Goal: Information Seeking & Learning: Check status

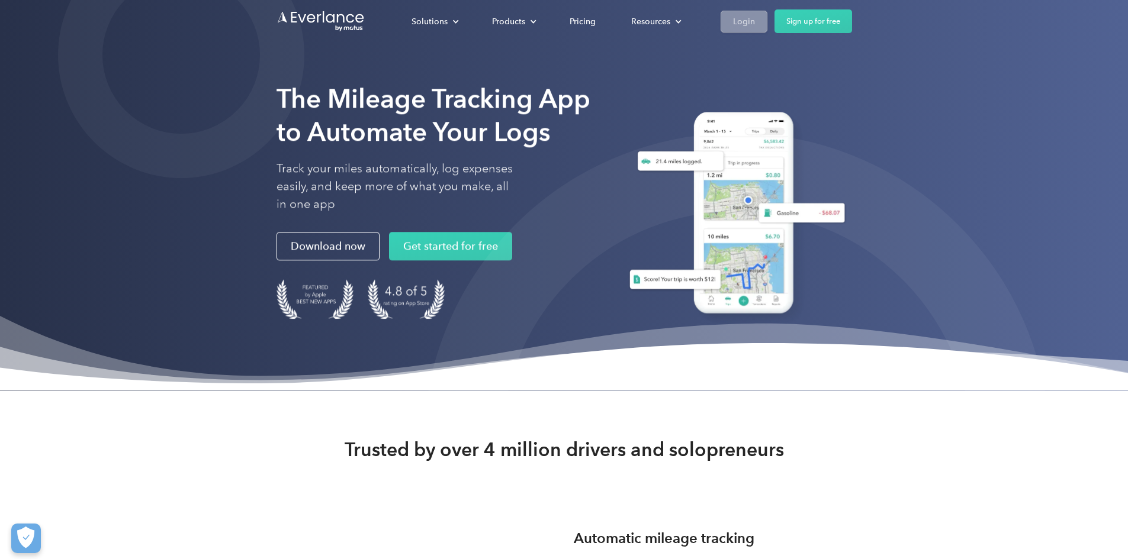
click at [767, 12] on link "Login" at bounding box center [744, 22] width 47 height 22
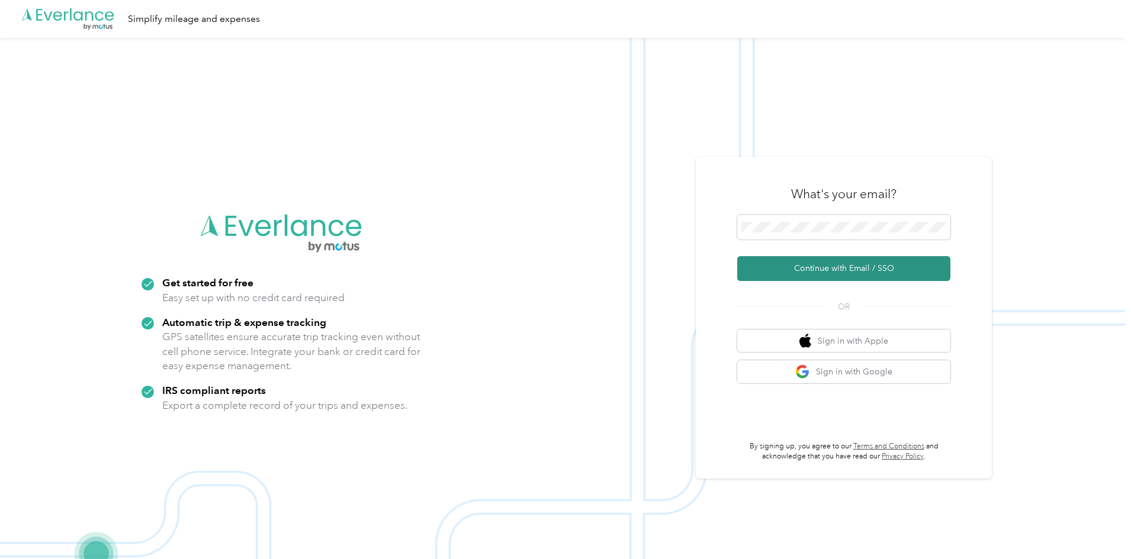
click at [831, 262] on button "Continue with Email / SSO" at bounding box center [843, 268] width 213 height 25
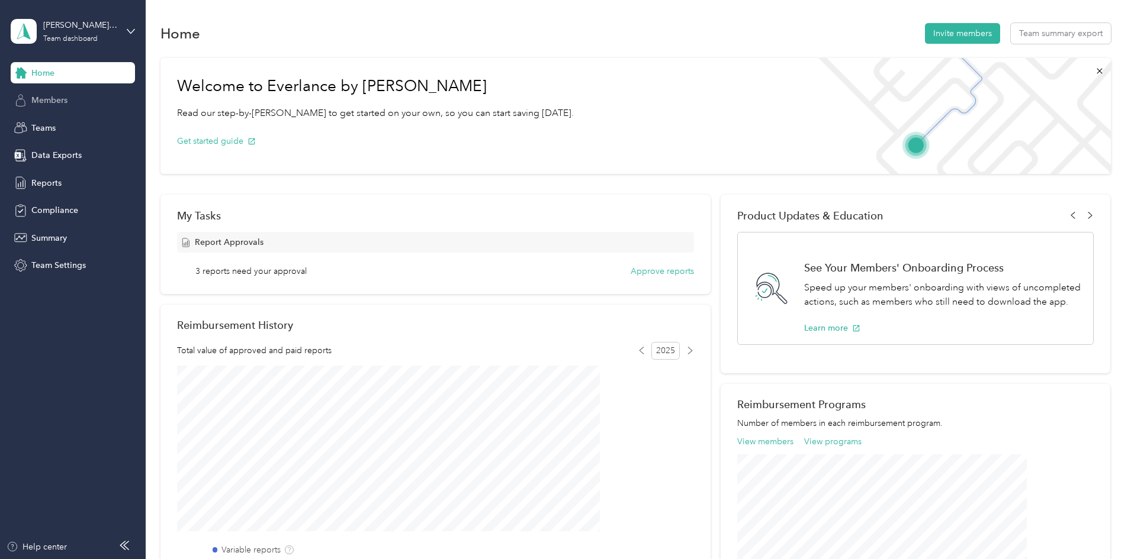
click at [56, 92] on div "Members" at bounding box center [73, 100] width 124 height 21
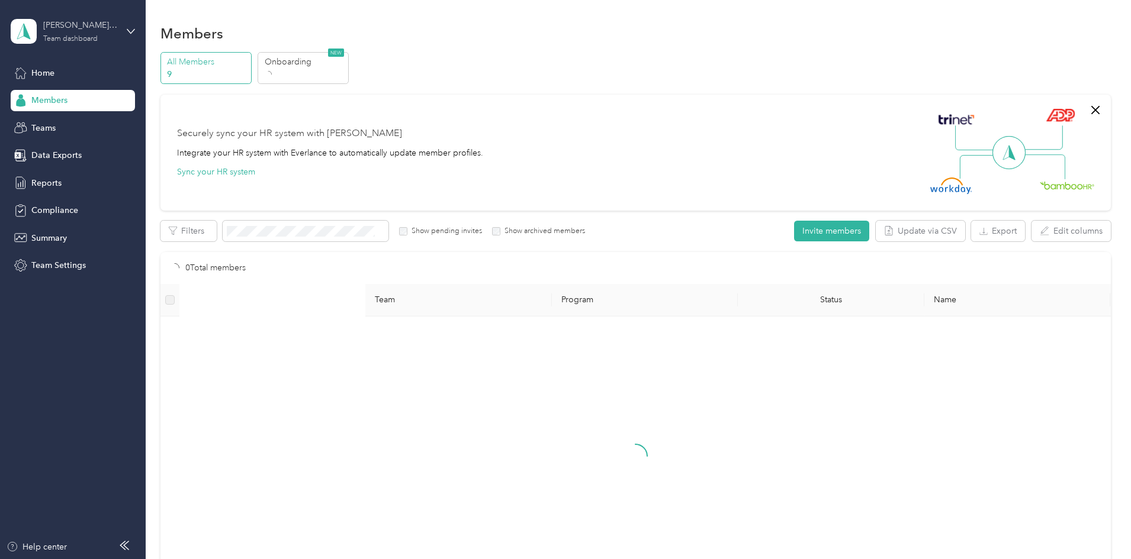
click at [48, 37] on div "Team dashboard" at bounding box center [70, 39] width 54 height 7
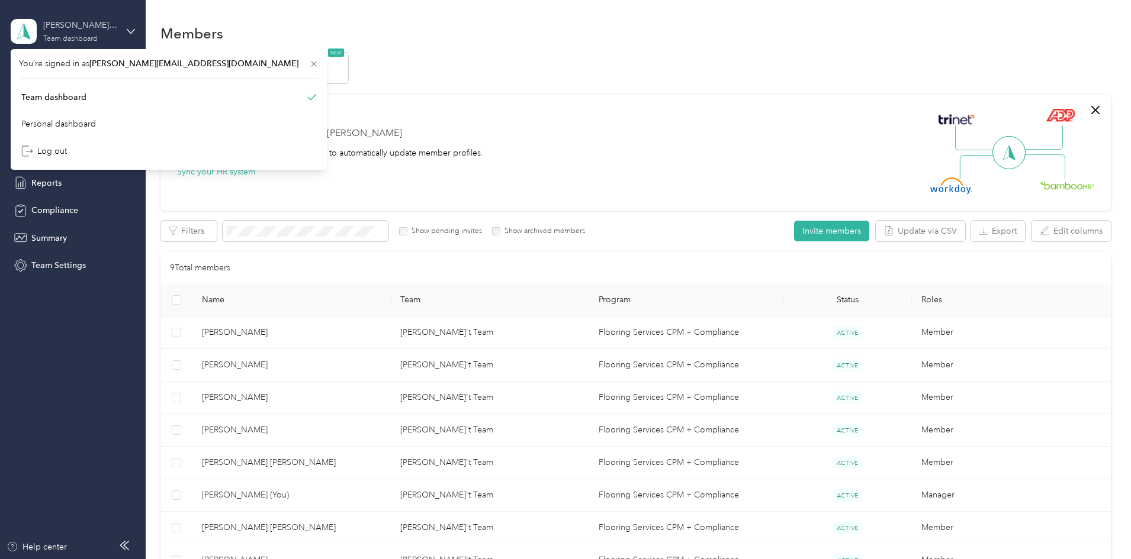
click at [55, 22] on div "Joshua S. Smith't Team" at bounding box center [80, 25] width 74 height 12
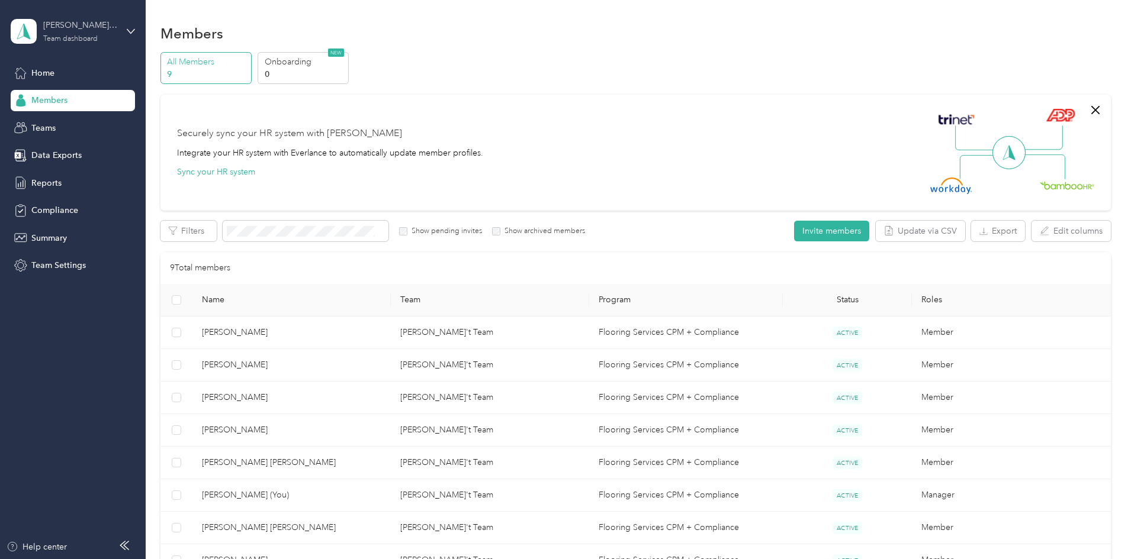
click at [55, 22] on div "Joshua S. Smith't Team" at bounding box center [80, 25] width 74 height 12
click at [45, 105] on div "Team dashboard Personal dashboard Log out" at bounding box center [169, 124] width 300 height 75
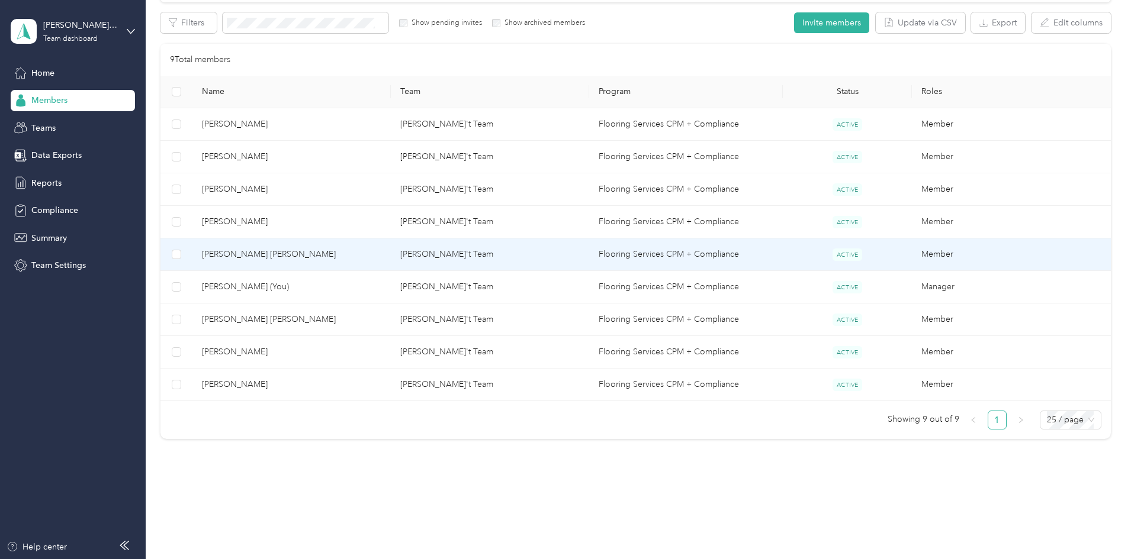
scroll to position [221, 0]
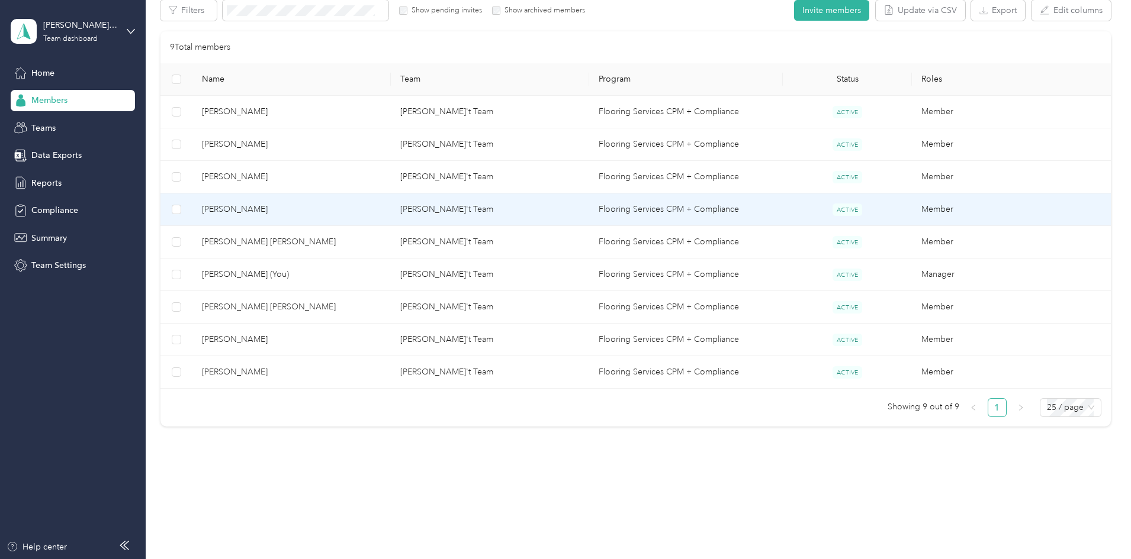
click at [319, 205] on span "Xavier L. Lopez" at bounding box center [291, 209] width 179 height 13
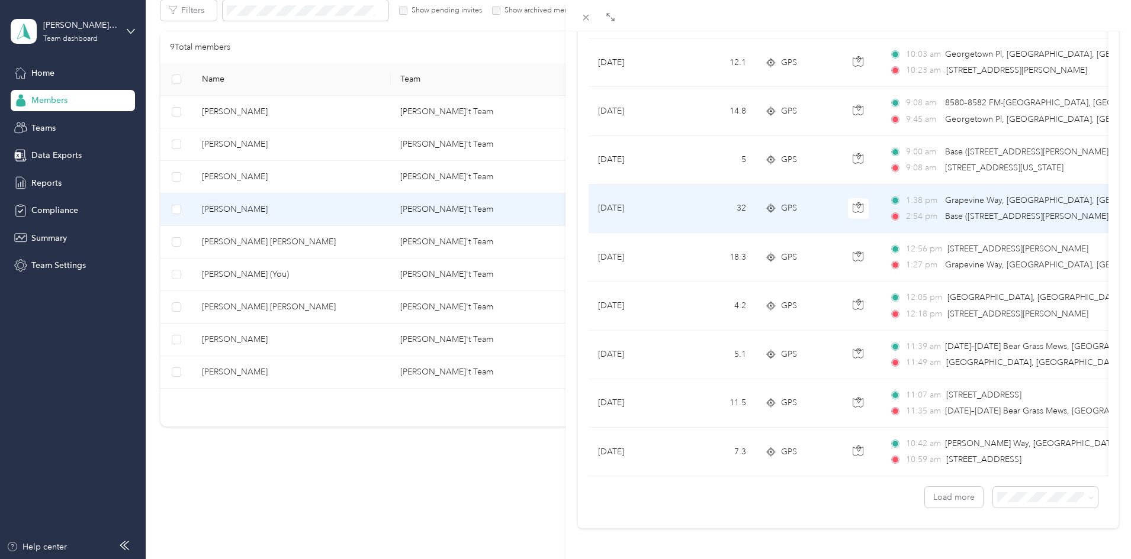
scroll to position [947, 0]
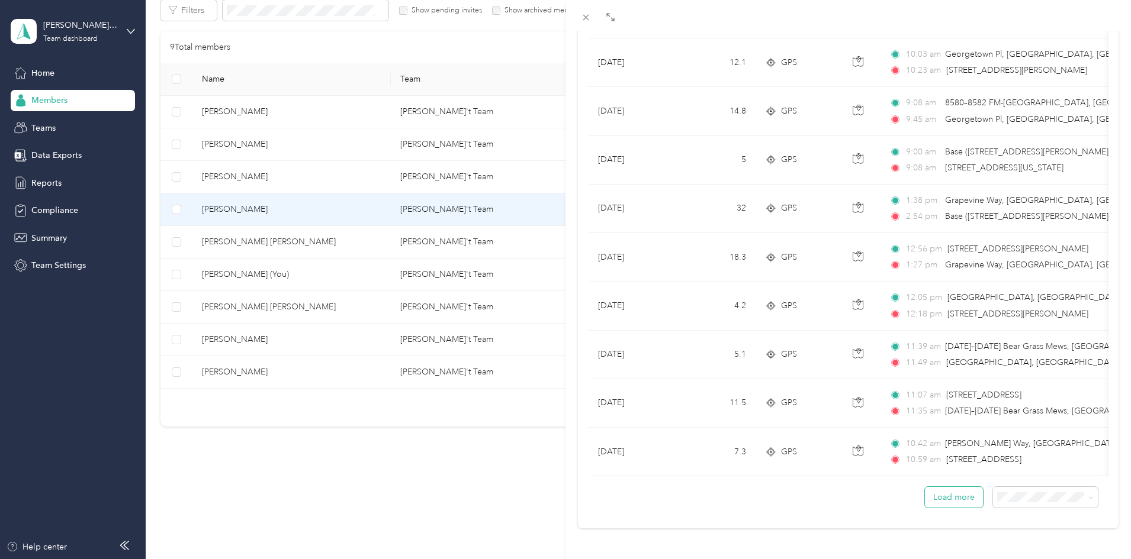
click at [951, 497] on button "Load more" at bounding box center [954, 497] width 58 height 21
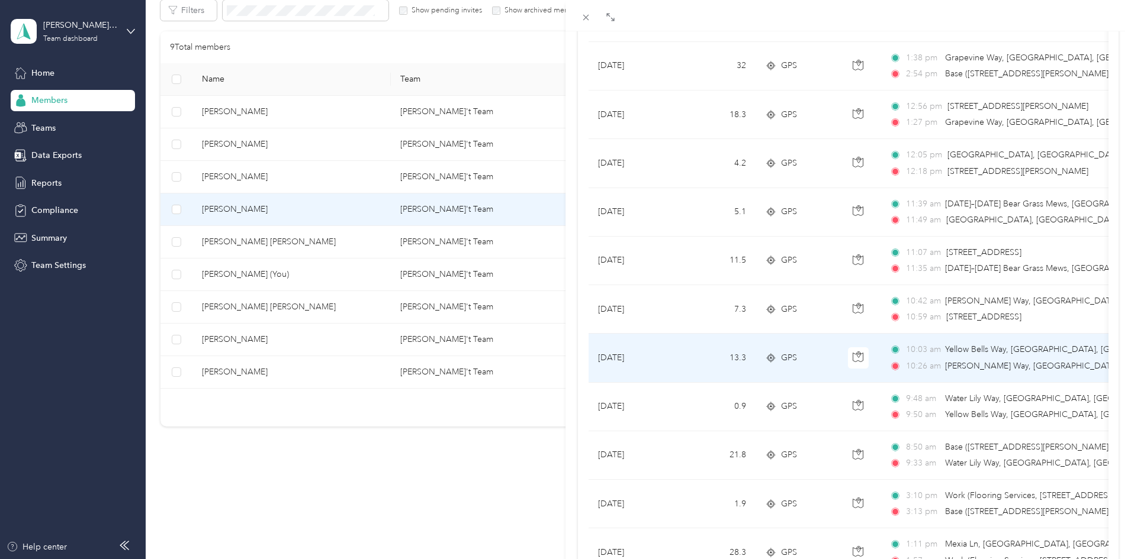
scroll to position [1184, 0]
